Goal: Information Seeking & Learning: Learn about a topic

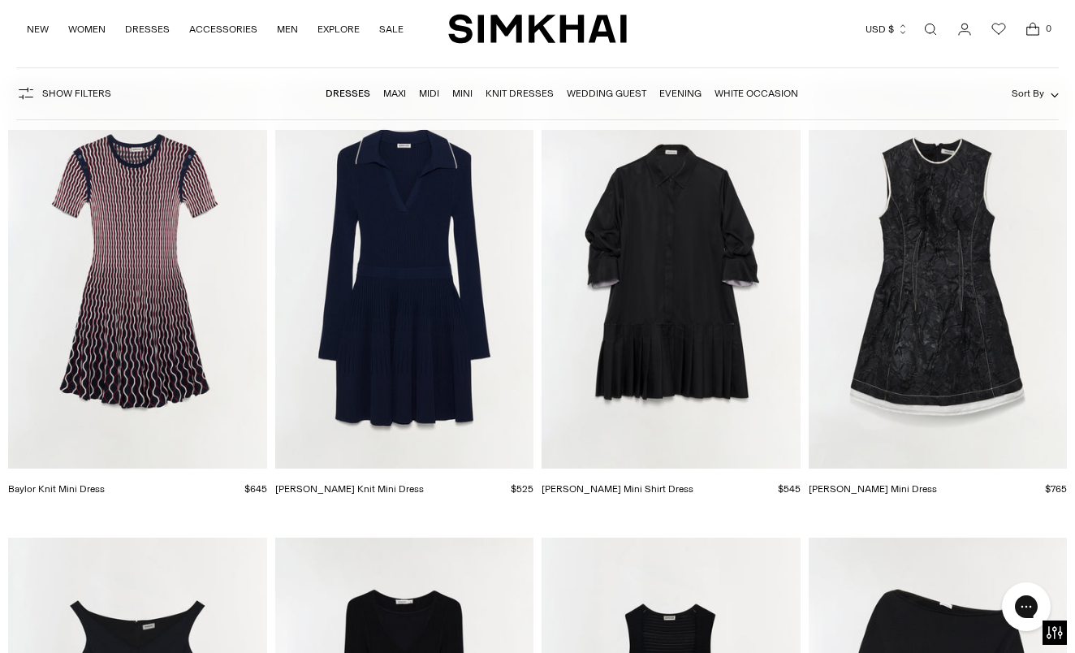
scroll to position [3450, 0]
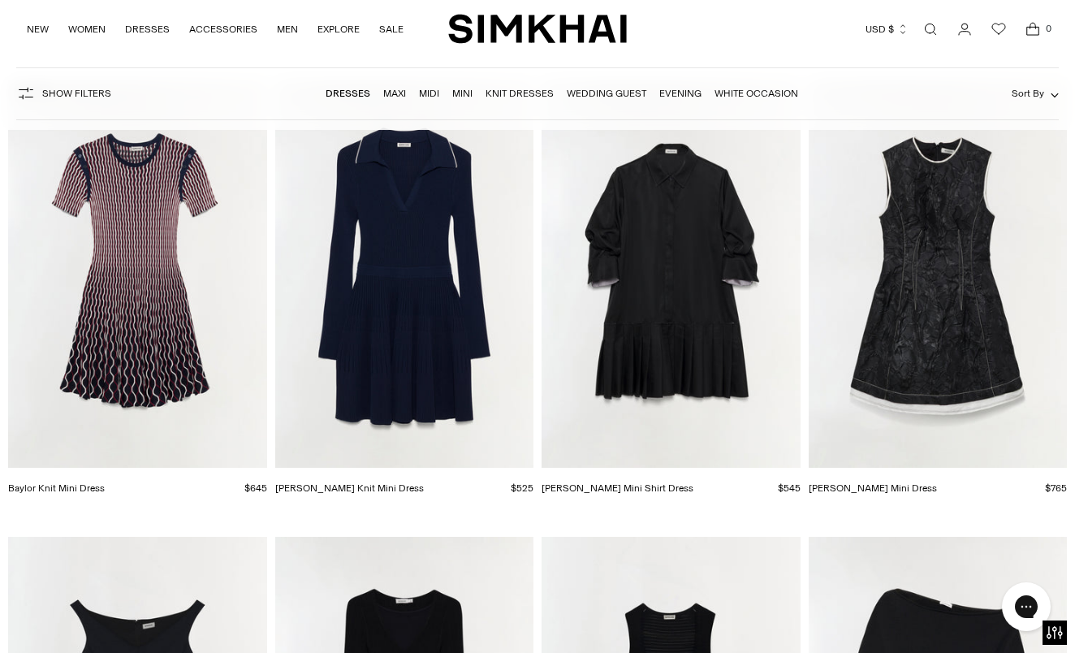
click at [0, 0] on img "Audrina Jacquard Mini Dress" at bounding box center [0, 0] width 0 height 0
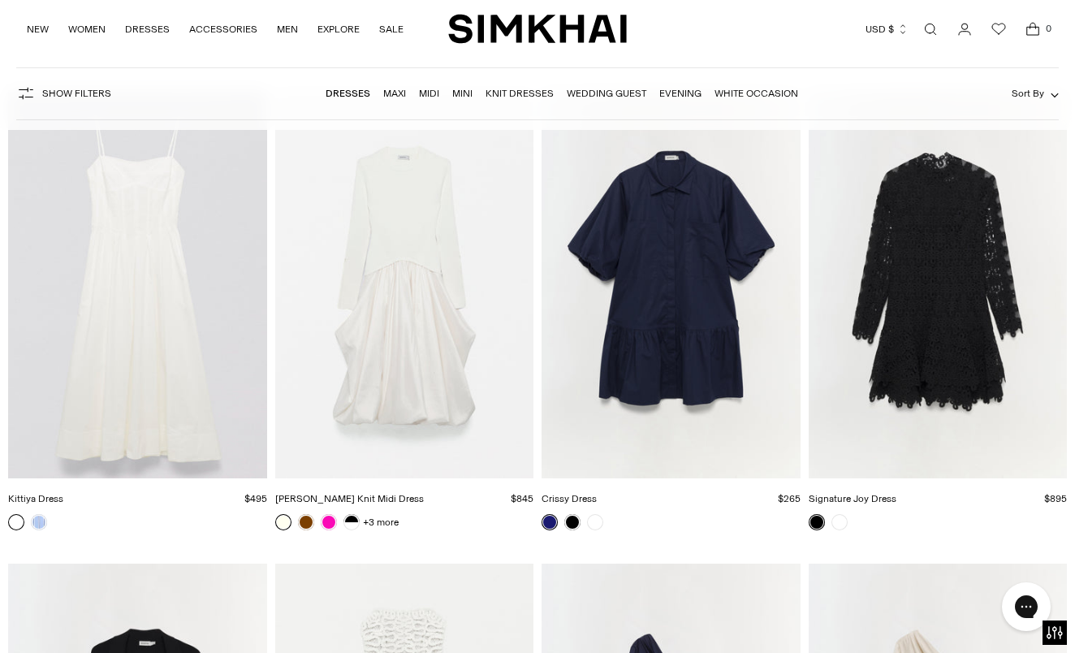
scroll to position [16580, 0]
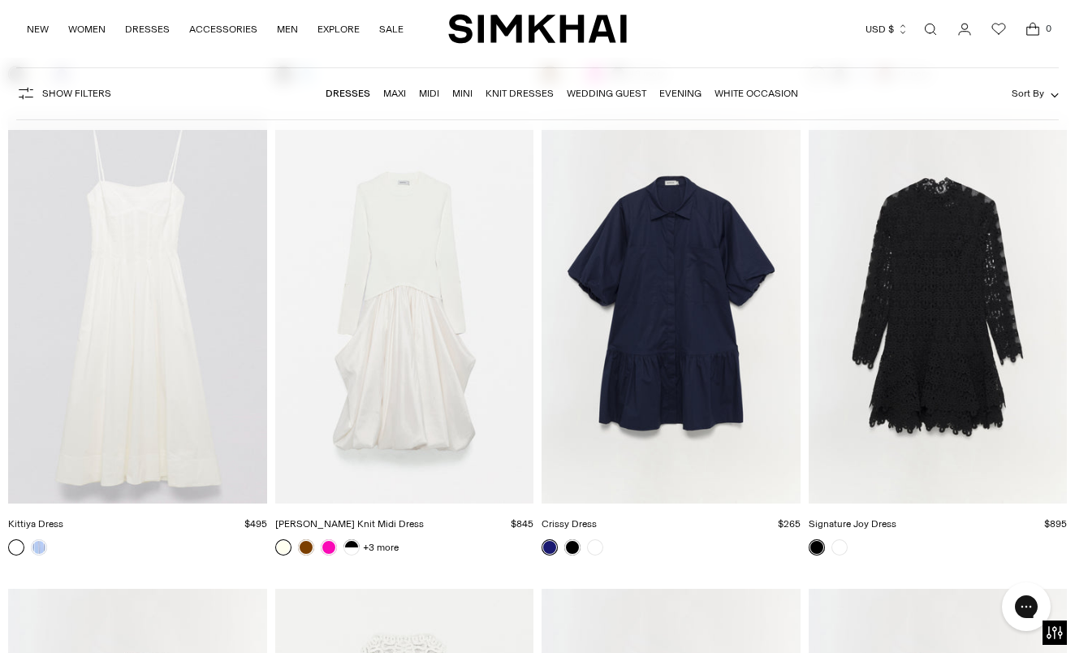
click at [0, 0] on img "Signature Joy Dress" at bounding box center [0, 0] width 0 height 0
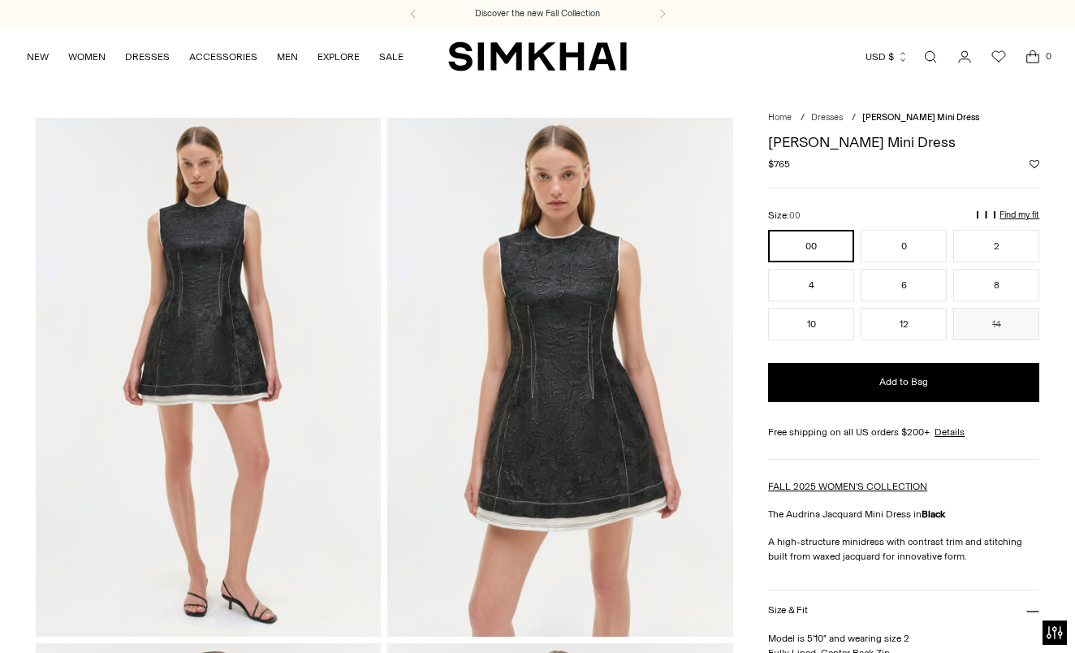
click at [537, 265] on img at bounding box center [559, 377] width 345 height 518
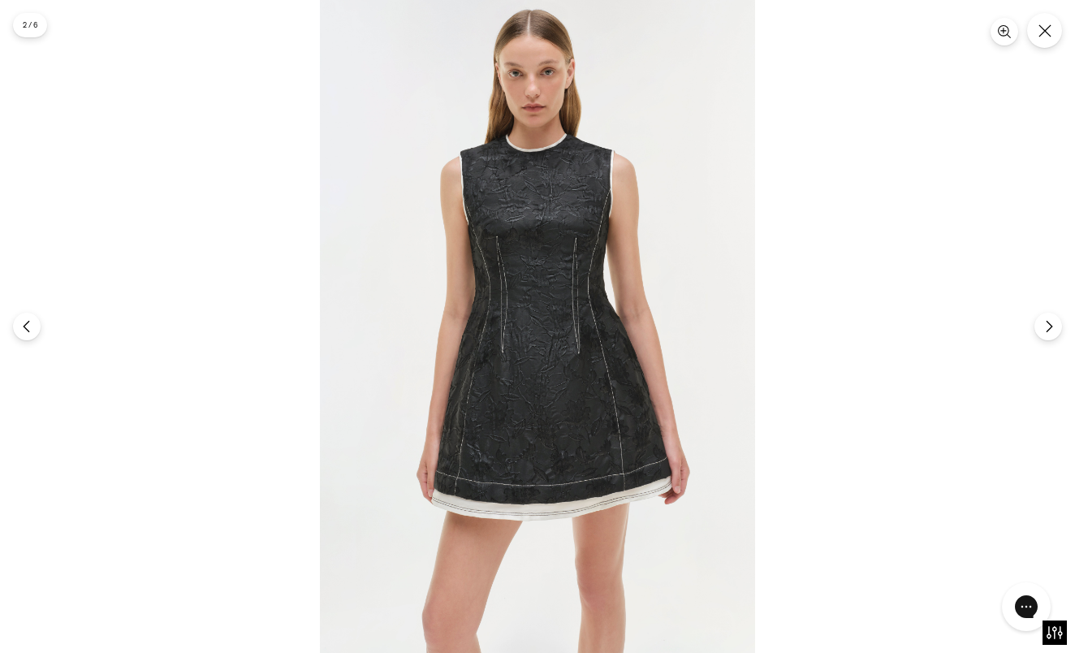
click at [796, 528] on div at bounding box center [537, 326] width 1075 height 653
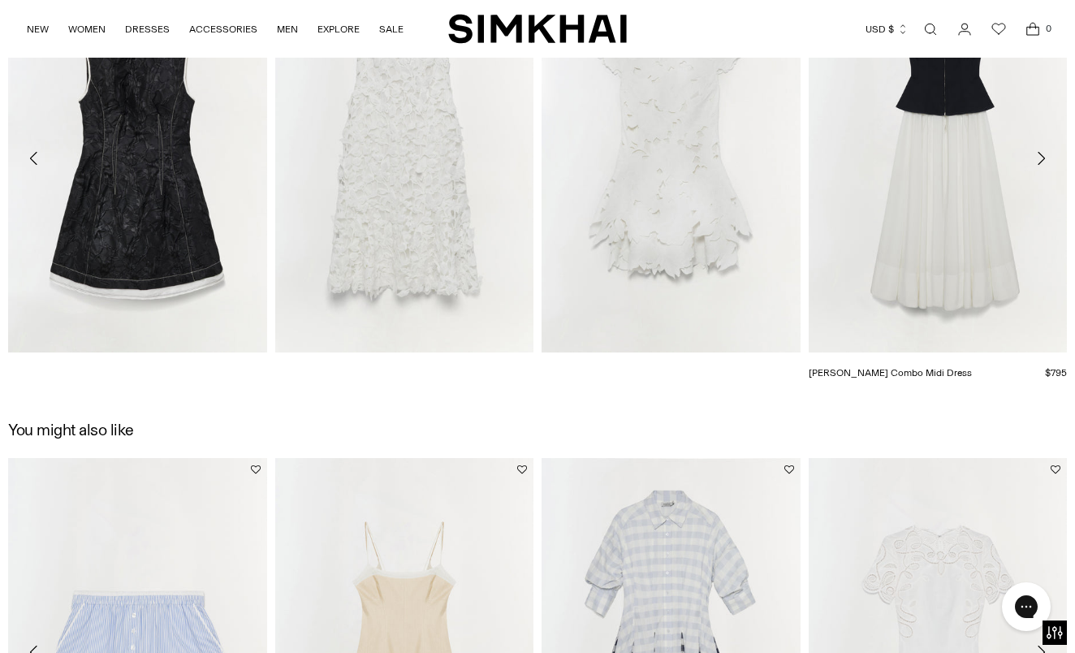
scroll to position [1811, 0]
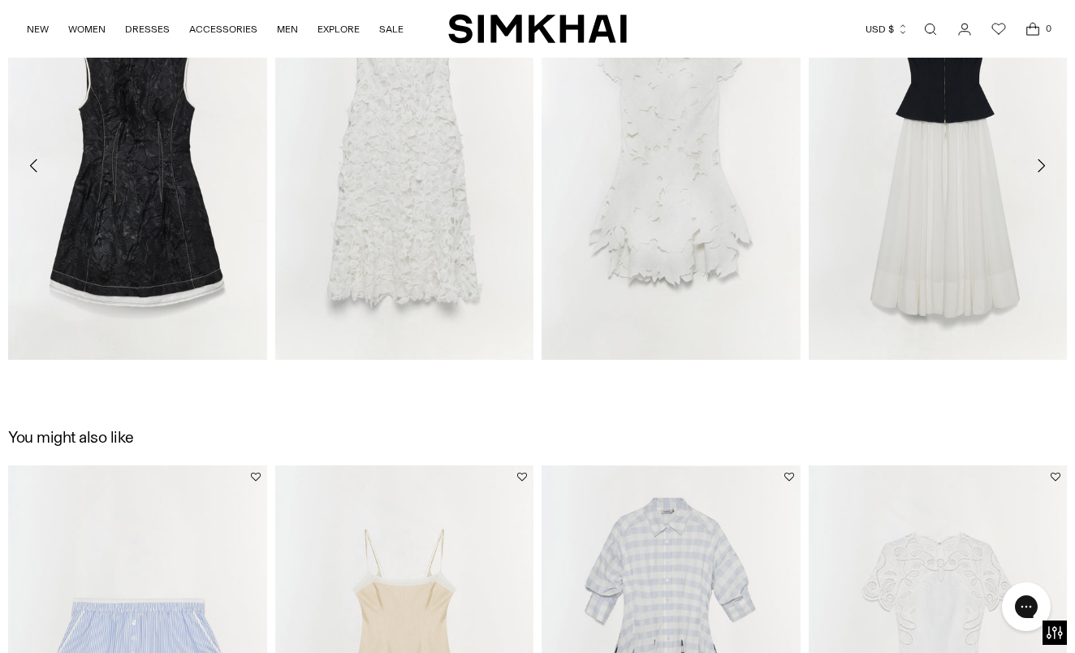
click at [1045, 161] on icon "Move to next carousel slide" at bounding box center [1040, 165] width 19 height 19
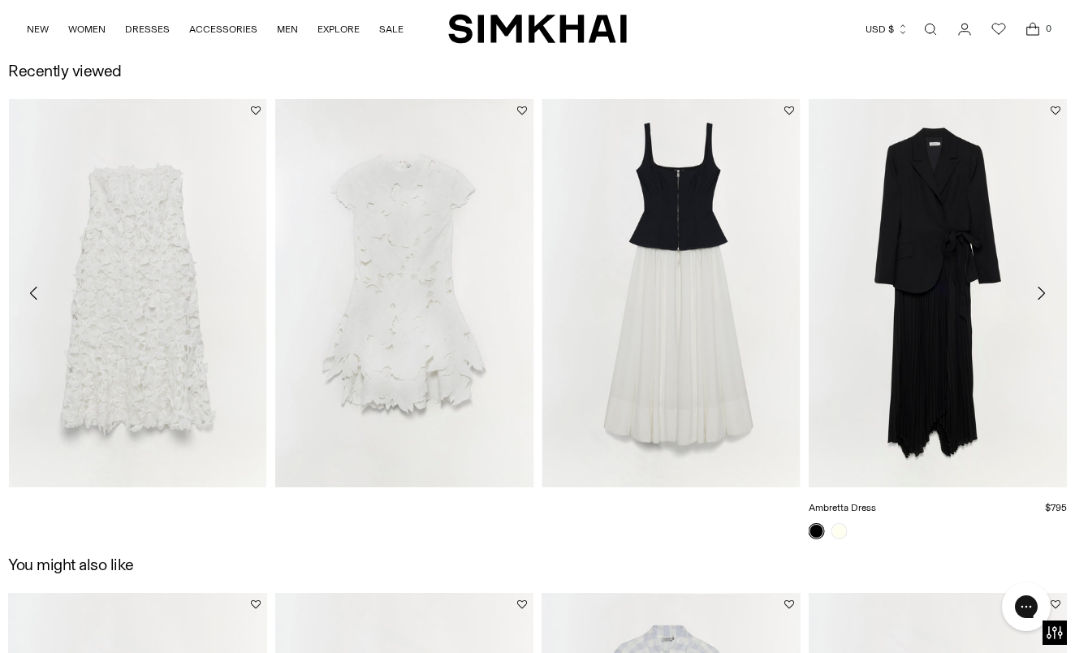
scroll to position [1633, 0]
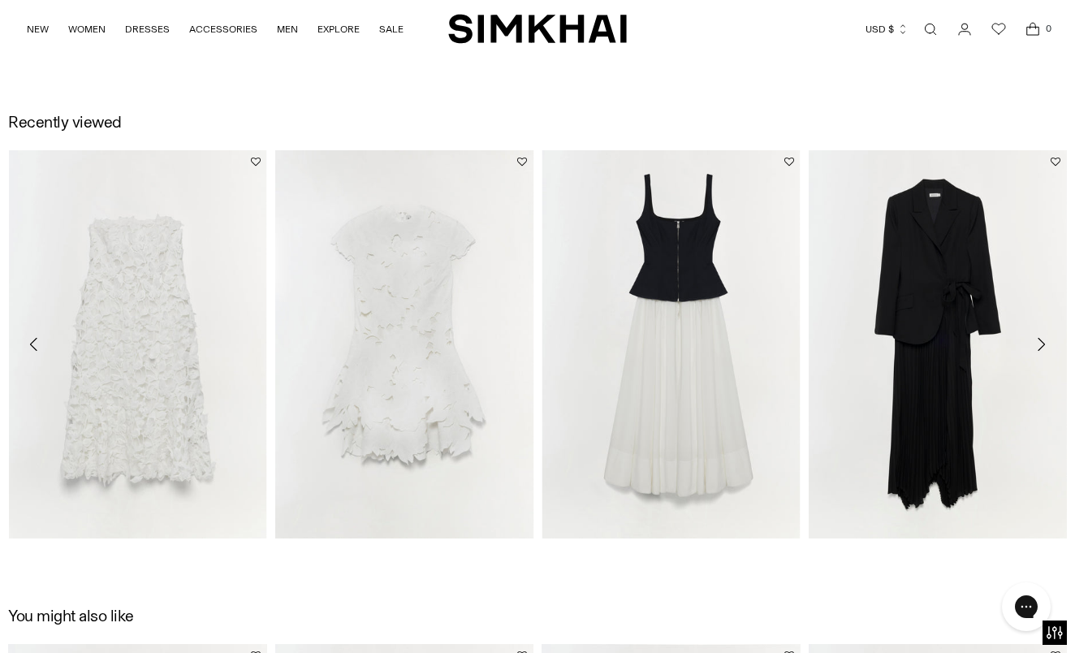
click at [1046, 339] on icon "Move to next carousel slide" at bounding box center [1040, 343] width 19 height 19
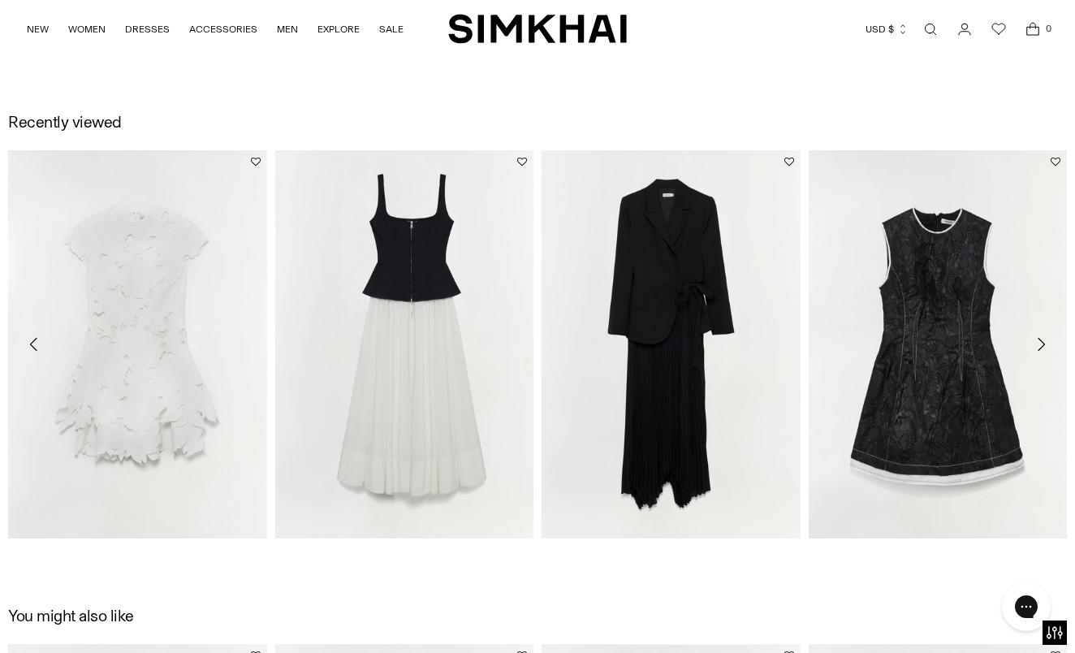
click at [1046, 339] on icon "Move to next carousel slide" at bounding box center [1040, 343] width 19 height 19
